Goal: Navigation & Orientation: Find specific page/section

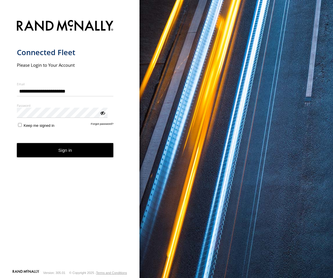
click at [80, 145] on button "Sign in" at bounding box center [65, 150] width 97 height 14
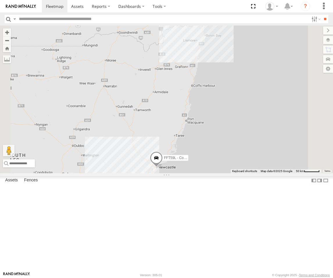
click at [0, 0] on div "Squeak - Dark Green Sydney Cassia Dr Coomera -27.85204 153.3299 Video" at bounding box center [0, 0] width 0 height 0
click at [0, 0] on div "Squeak - Dark Green" at bounding box center [0, 0] width 0 height 0
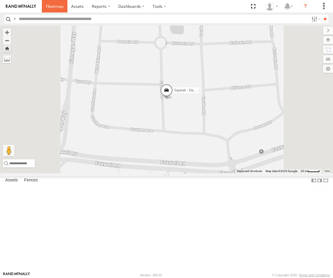
click at [52, 9] on link at bounding box center [55, 6] width 26 height 12
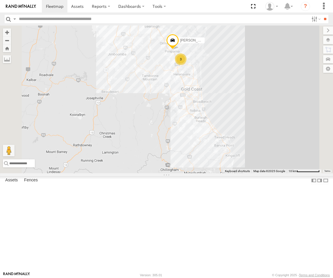
drag, startPoint x: 284, startPoint y: 78, endPoint x: 270, endPoint y: 105, distance: 29.8
click at [270, 105] on div "FFT59L - Corolla Hatch 3 [PERSON_NAME] - Yellow" at bounding box center [166, 100] width 333 height 148
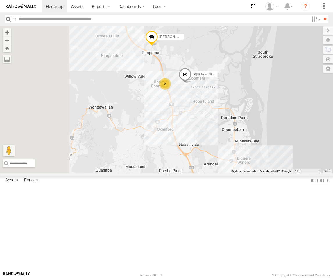
drag, startPoint x: 245, startPoint y: 127, endPoint x: 302, endPoint y: 120, distance: 56.5
click at [302, 120] on div "FFT59L - Corolla [PERSON_NAME] - Yellow Crashed - Mint Green Squeak - Dark Gree…" at bounding box center [166, 100] width 333 height 148
